Goal: Task Accomplishment & Management: Manage account settings

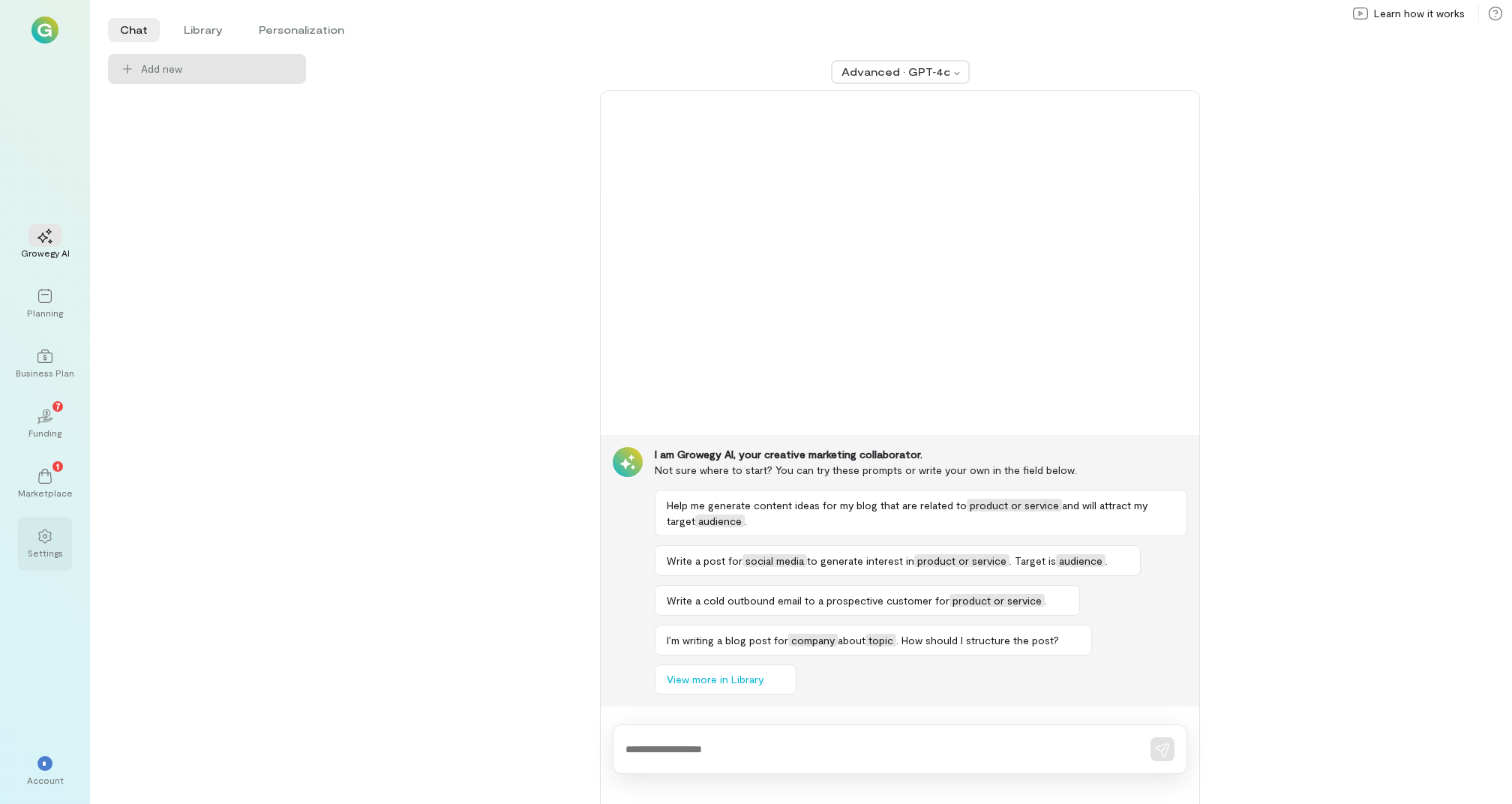
click at [24, 525] on div "Settings" at bounding box center [45, 544] width 54 height 54
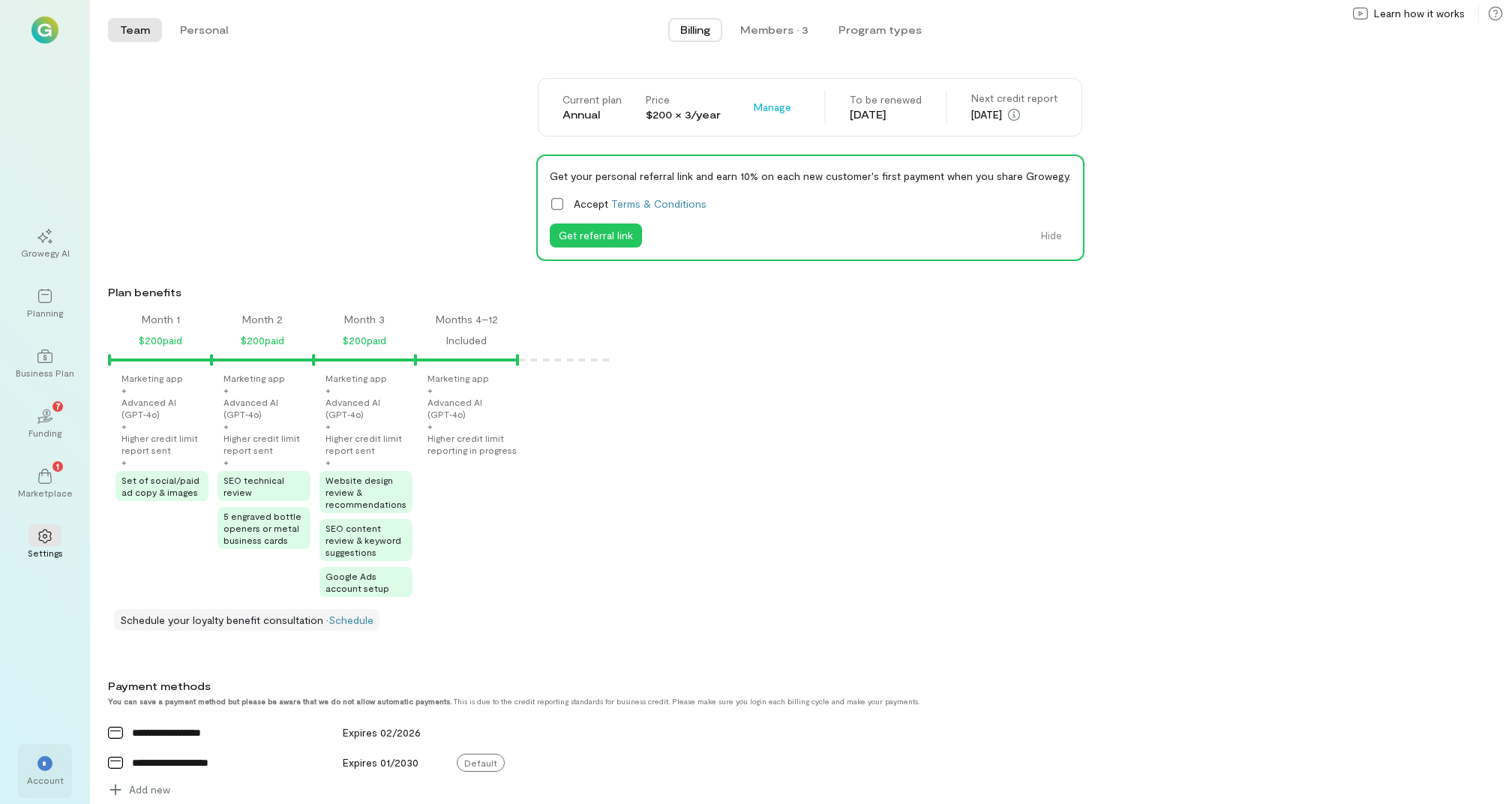
click at [39, 779] on div "Account" at bounding box center [45, 780] width 37 height 12
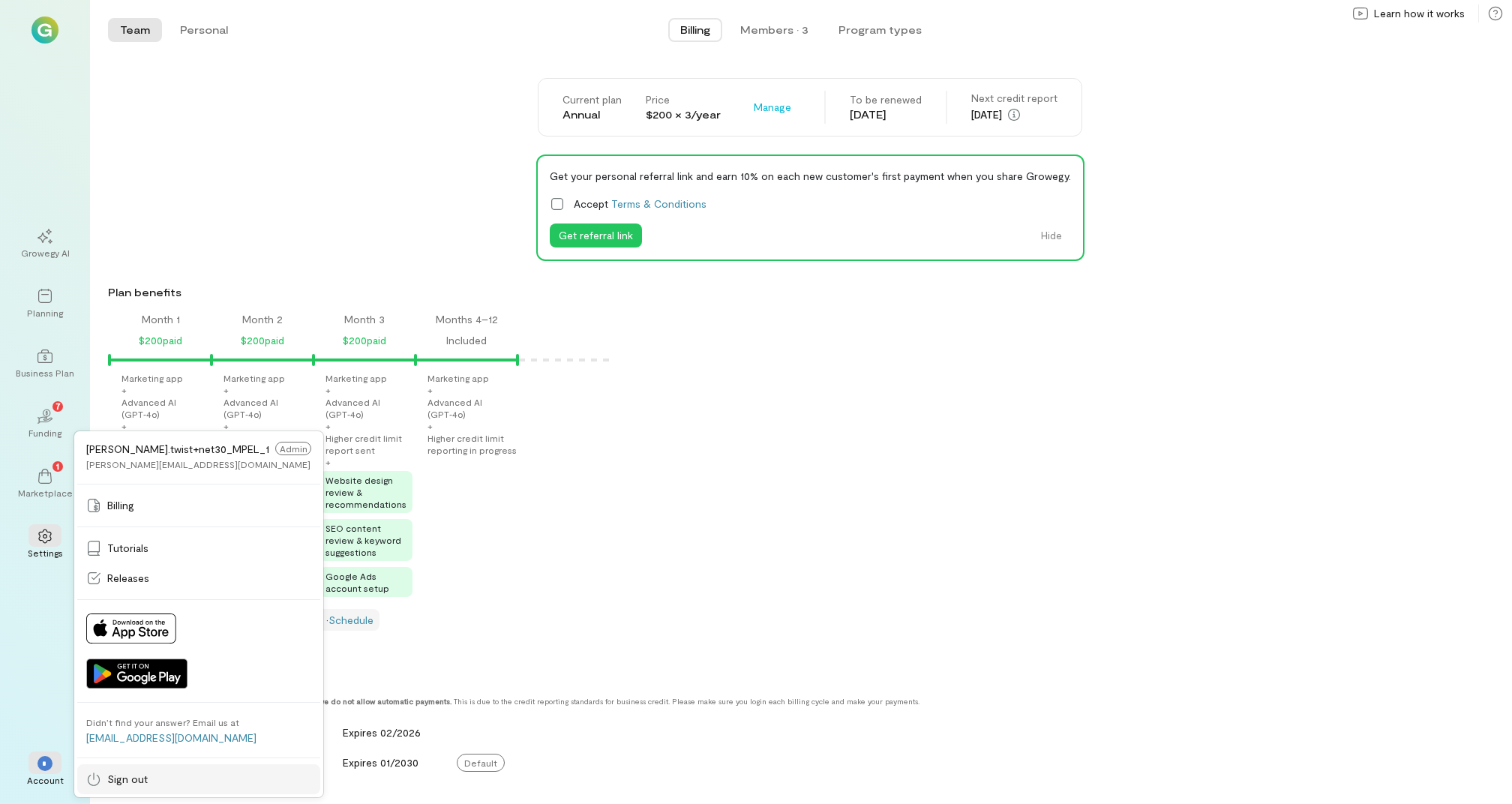
click at [149, 773] on div "Sign out" at bounding box center [198, 779] width 225 height 15
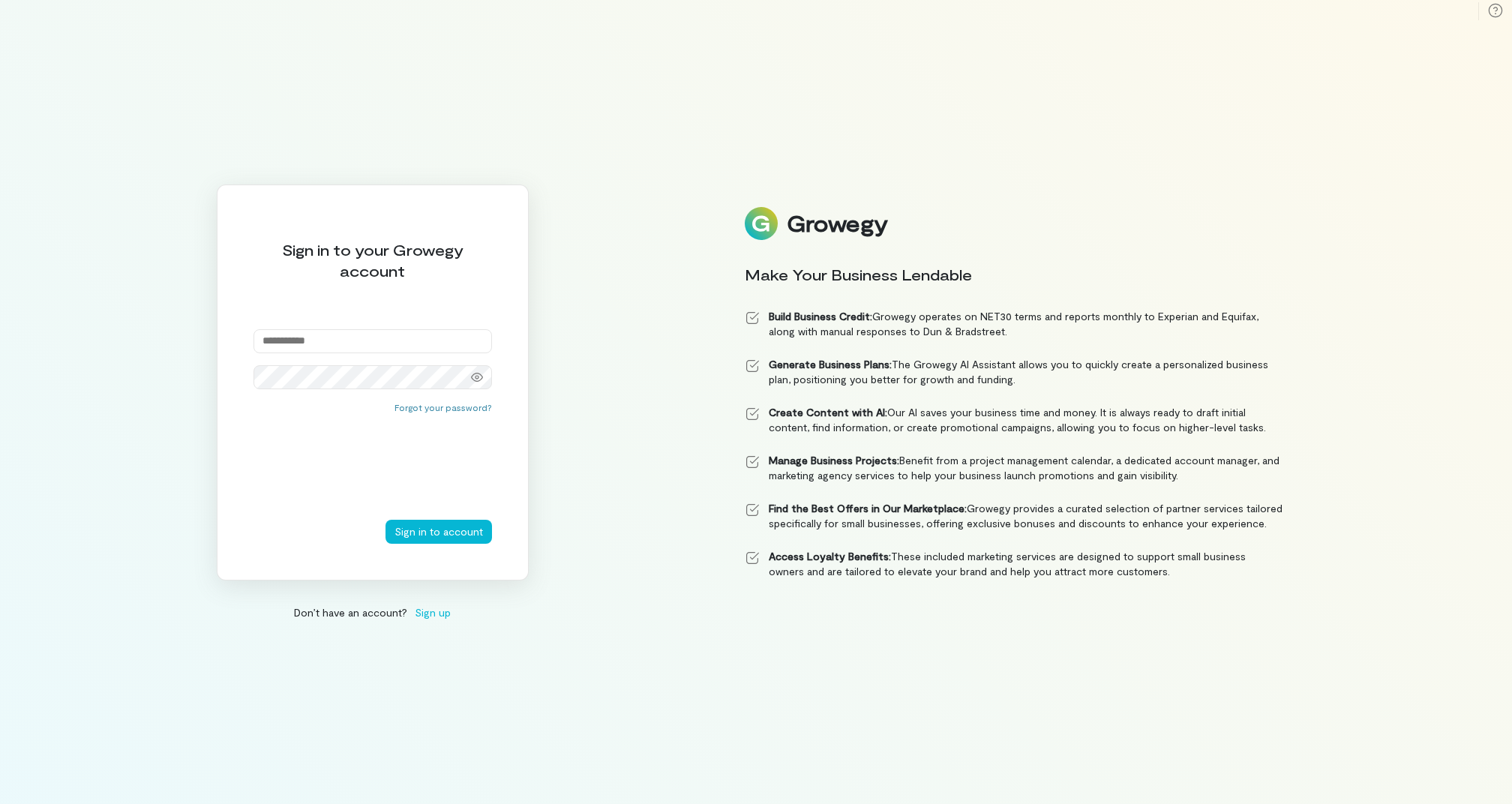
type input "**********"
